Goal: Transaction & Acquisition: Book appointment/travel/reservation

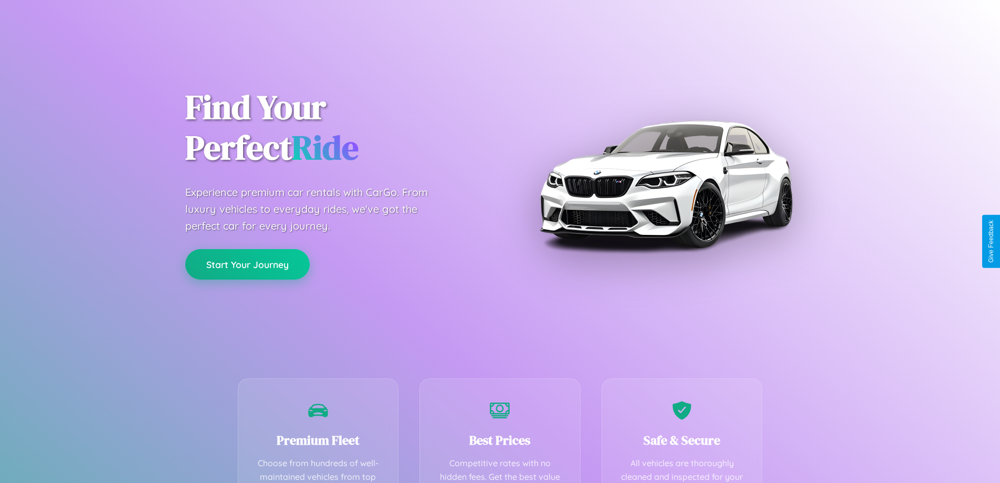
click at [247, 264] on button "Start Your Journey" at bounding box center [247, 264] width 124 height 30
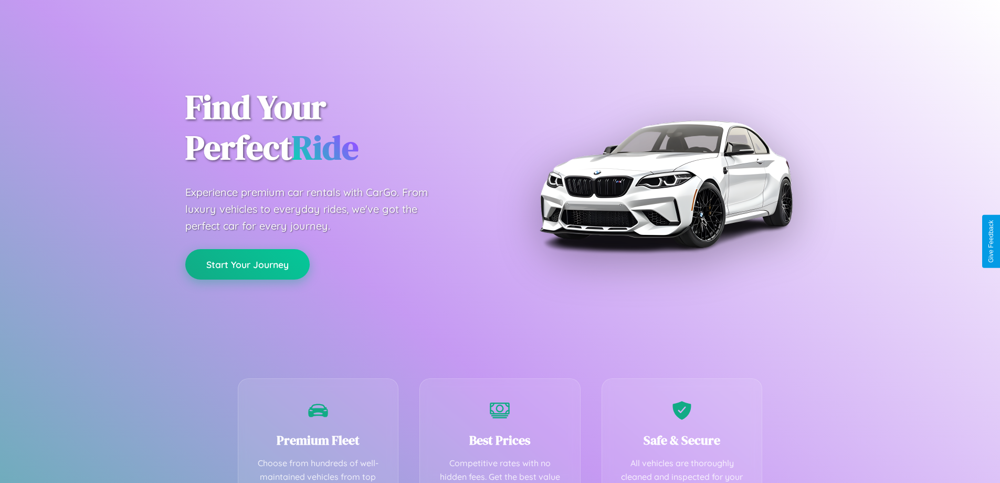
click at [247, 264] on button "Start Your Journey" at bounding box center [247, 264] width 124 height 30
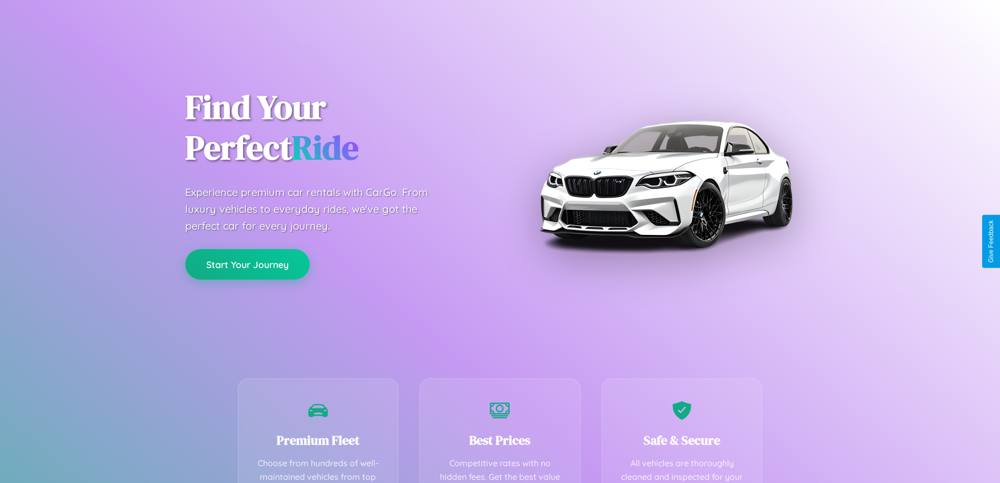
click at [247, 264] on button "Start Your Journey" at bounding box center [247, 264] width 124 height 30
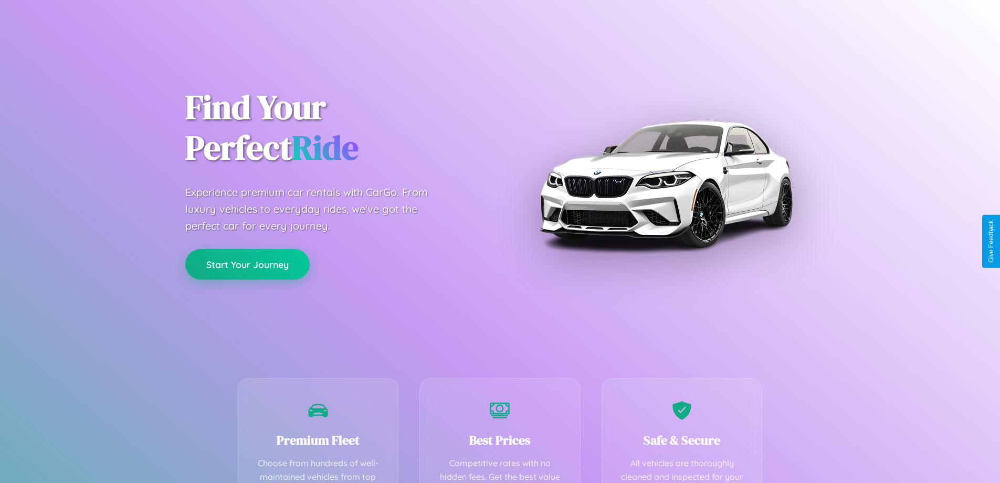
click at [247, 264] on button "Start Your Journey" at bounding box center [247, 264] width 124 height 30
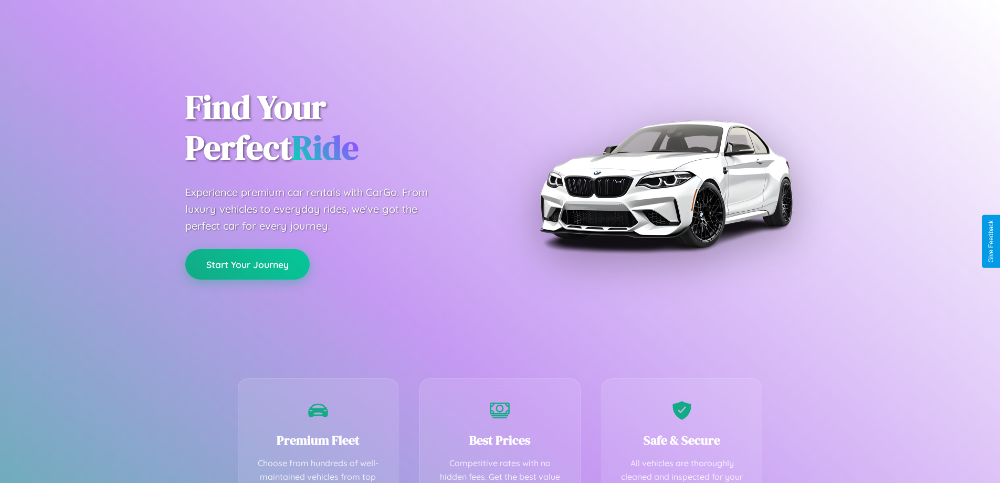
click at [247, 264] on button "Start Your Journey" at bounding box center [247, 264] width 124 height 30
